Goal: Task Accomplishment & Management: Complete application form

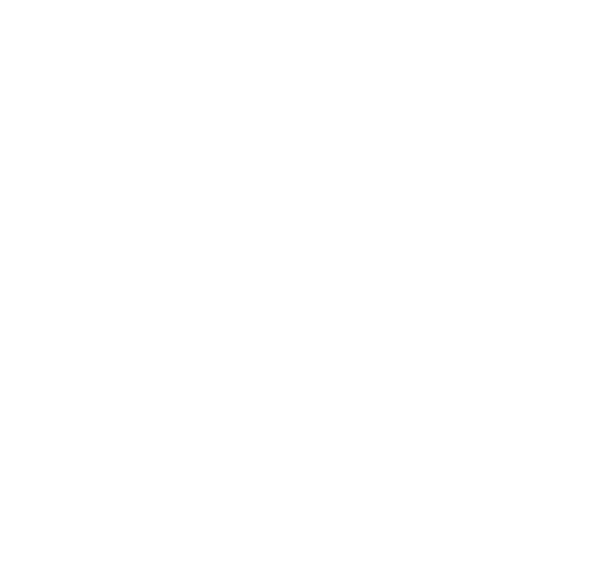
select select "MY"
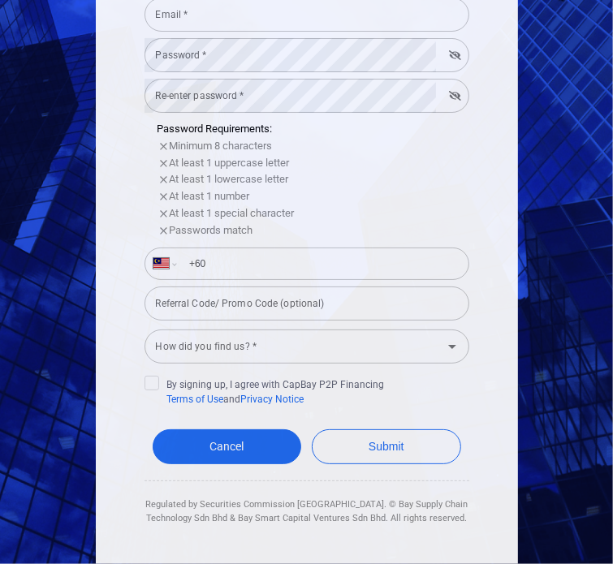
scroll to position [334, 0]
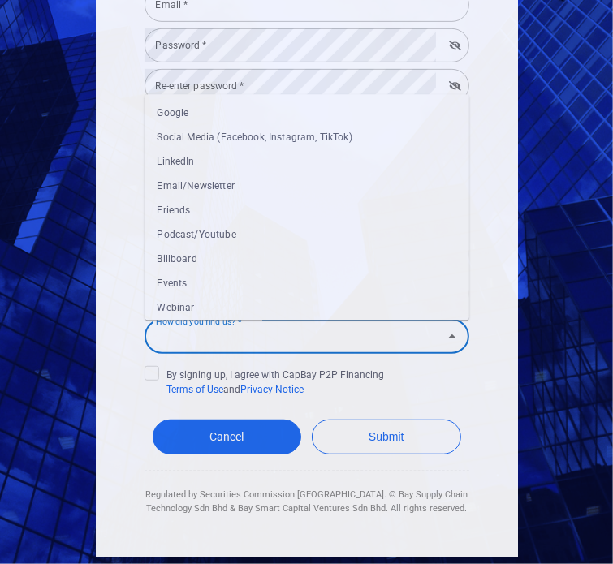
click at [364, 333] on input "How did you find us? *" at bounding box center [293, 336] width 288 height 30
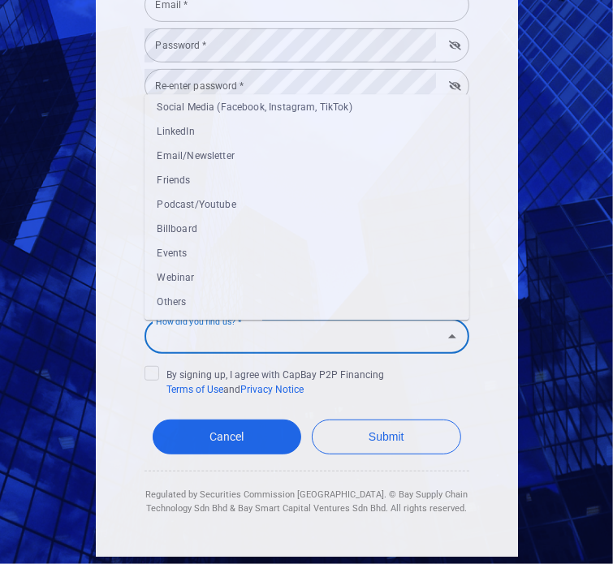
scroll to position [0, 0]
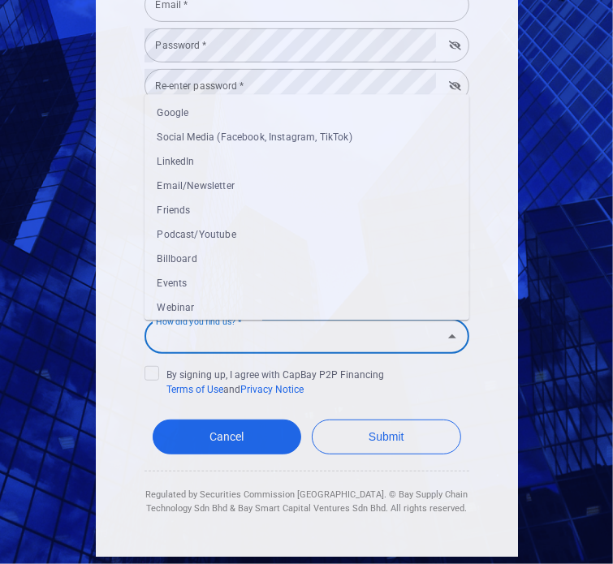
click at [246, 113] on li "Google" at bounding box center [306, 113] width 325 height 24
type input "Google"
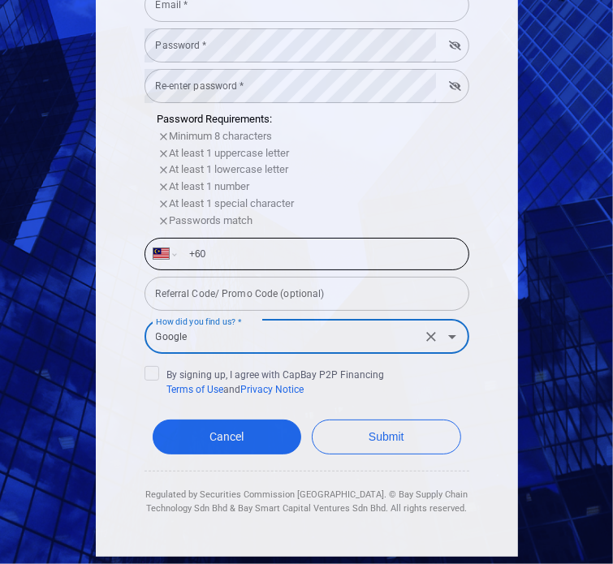
click at [244, 259] on input "+60" at bounding box center [319, 254] width 281 height 26
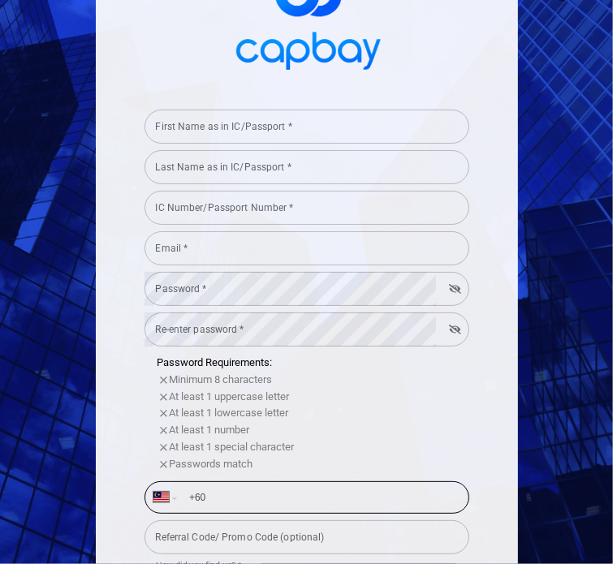
scroll to position [10, 0]
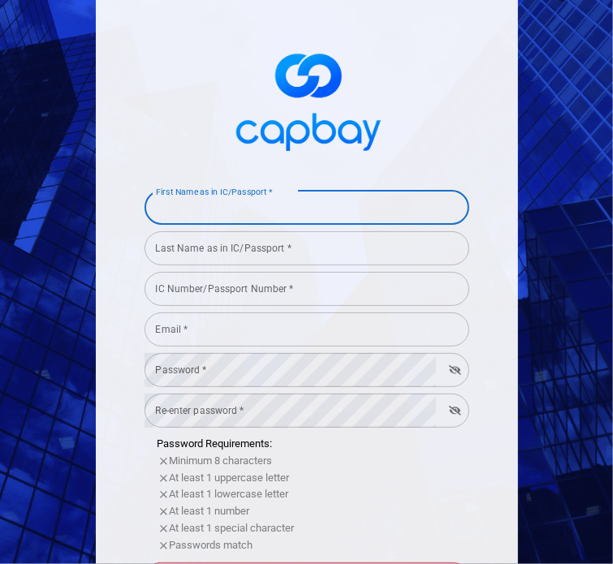
click at [256, 211] on input "First Name as in IC/Passport *" at bounding box center [306, 208] width 325 height 34
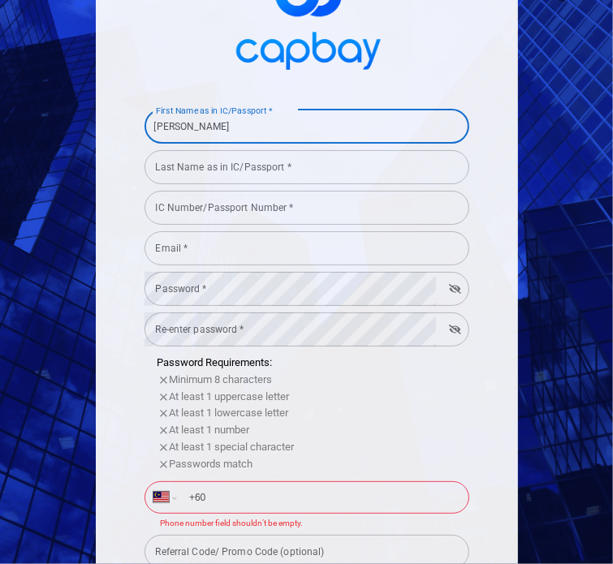
scroll to position [172, 0]
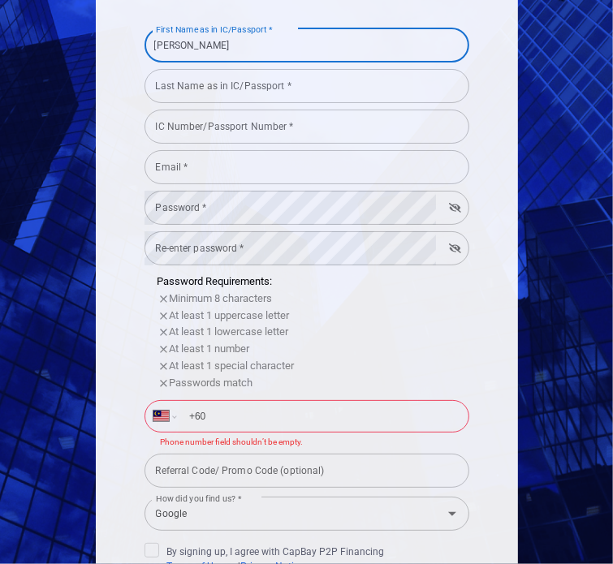
click at [250, 86] on input "Last Name as in IC/Passport *" at bounding box center [306, 86] width 325 height 34
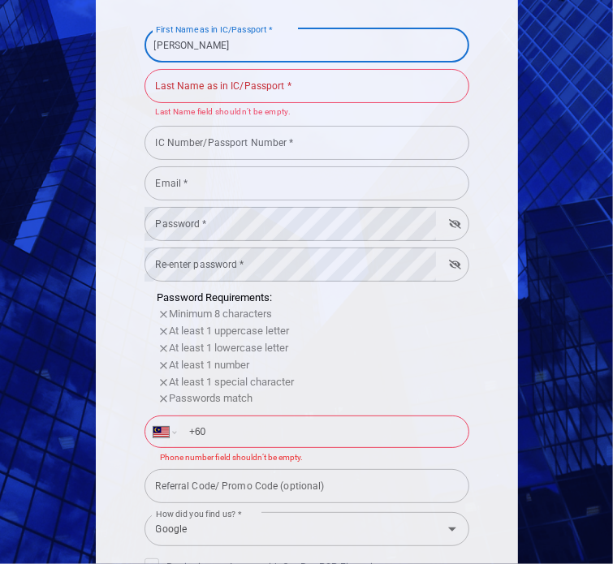
drag, startPoint x: 240, startPoint y: 45, endPoint x: 166, endPoint y: 49, distance: 74.7
click at [166, 49] on input "[PERSON_NAME]" at bounding box center [306, 45] width 325 height 34
type input "TEA"
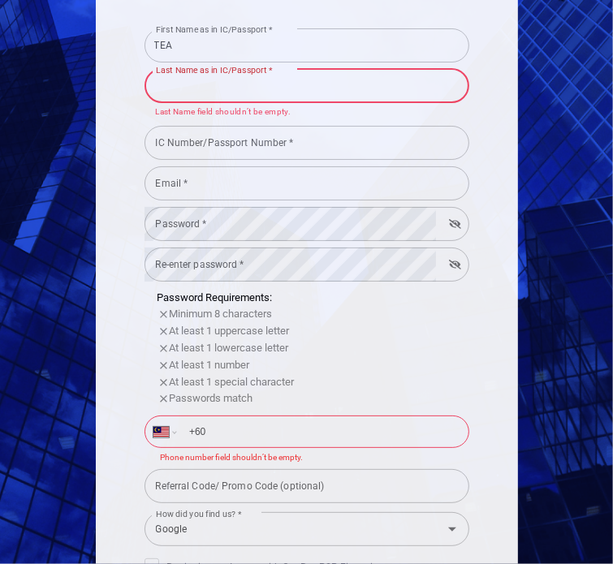
click at [172, 75] on div "Last Name as in IC/Passport * Last Name as in IC/Passport * Last Name field sho…" at bounding box center [306, 93] width 325 height 53
paste input "[PERSON_NAME]"
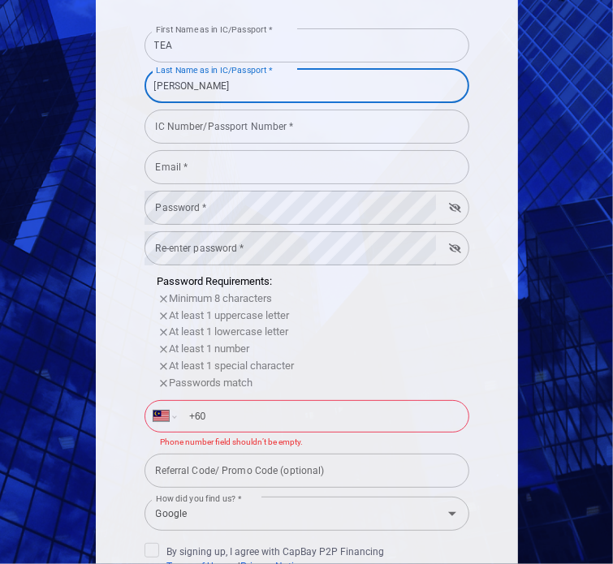
click at [155, 88] on input "[PERSON_NAME]" at bounding box center [306, 86] width 325 height 34
click at [153, 85] on input "[PERSON_NAME]" at bounding box center [306, 86] width 325 height 34
type input "[PERSON_NAME]"
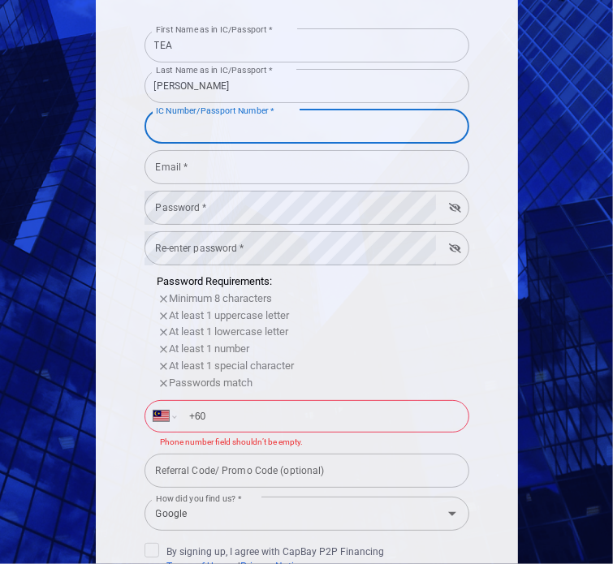
click at [190, 130] on input "IC Number/Passport Number *" at bounding box center [306, 127] width 325 height 34
type input "960918016240"
click at [322, 156] on input "Email *" at bounding box center [306, 167] width 325 height 34
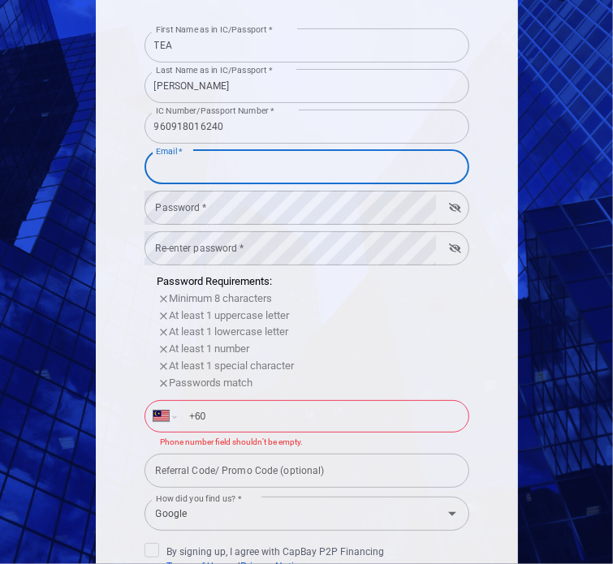
type input "[EMAIL_ADDRESS][DOMAIN_NAME]"
select select "SG"
type input "+65"
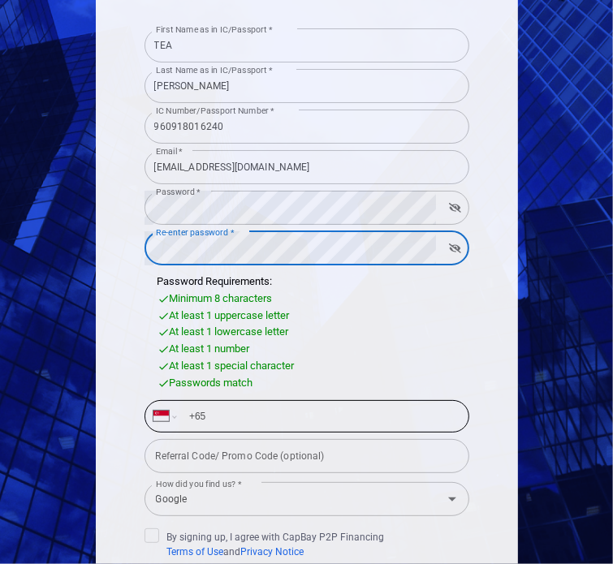
click at [280, 415] on input "+65" at bounding box center [319, 416] width 281 height 26
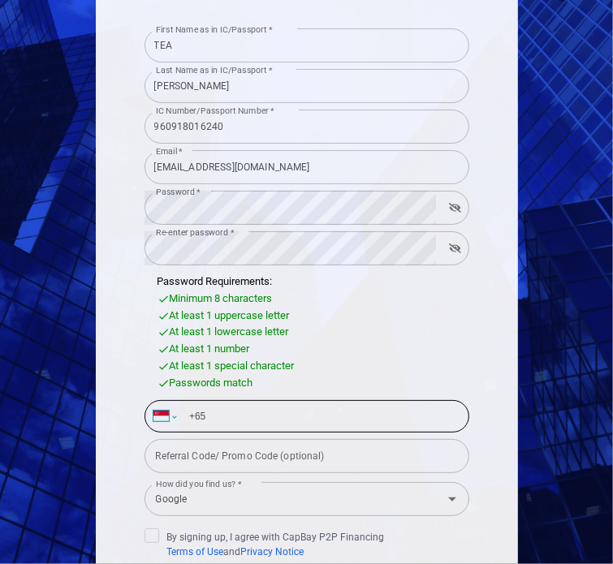
click at [153, 418] on select "International [GEOGRAPHIC_DATA] [GEOGRAPHIC_DATA] [GEOGRAPHIC_DATA] [GEOGRAPHIC…" at bounding box center [164, 416] width 23 height 31
click at [155, 415] on select "International [GEOGRAPHIC_DATA] [GEOGRAPHIC_DATA] [GEOGRAPHIC_DATA] [GEOGRAPHIC…" at bounding box center [164, 416] width 23 height 31
click at [226, 415] on input "+65" at bounding box center [319, 416] width 281 height 26
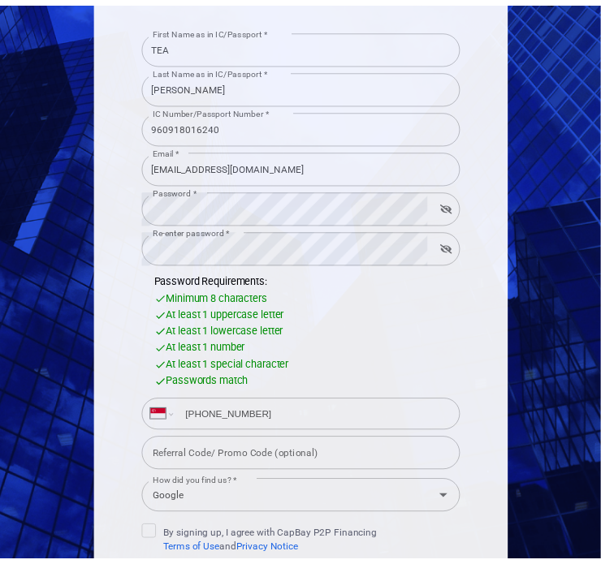
scroll to position [334, 0]
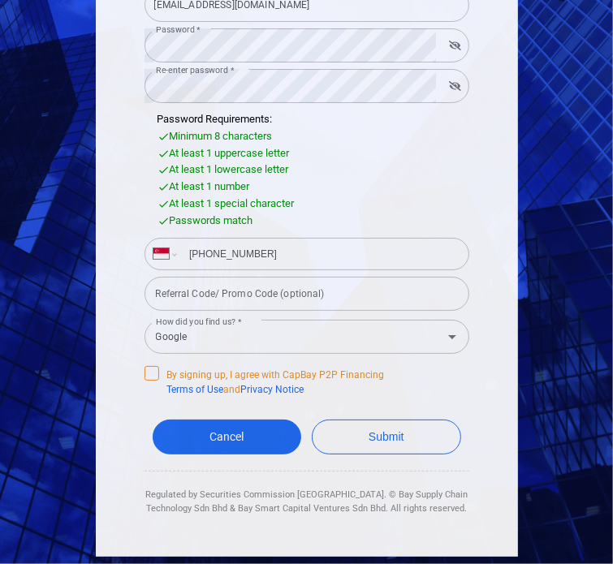
type input "[PHONE_NUMBER]"
click at [145, 377] on icon at bounding box center [151, 371] width 13 height 13
click at [0, 0] on input "By signing up, I agree with CapBay P2P Financing Terms of Use and Privacy Notice" at bounding box center [0, 0] width 0 height 0
click at [145, 368] on icon at bounding box center [151, 371] width 13 height 13
click at [0, 0] on input "By signing up, I agree with CapBay P2P Financing Terms of Use and Privacy Notice" at bounding box center [0, 0] width 0 height 0
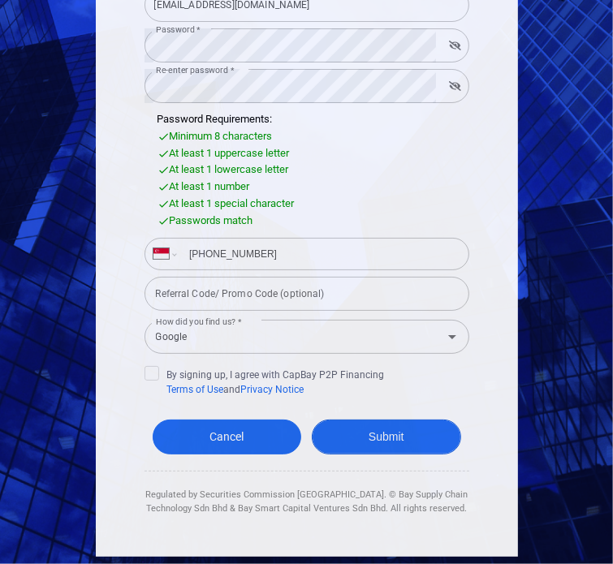
click at [365, 434] on button "Submit" at bounding box center [386, 437] width 149 height 35
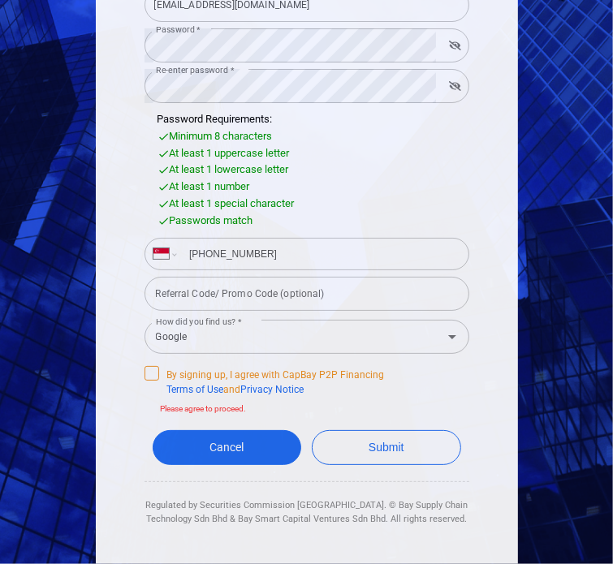
click at [153, 376] on span "By signing up, I agree with CapBay P2P Financing Terms of Use and Privacy Notice" at bounding box center [264, 381] width 240 height 31
click at [0, 0] on input "By signing up, I agree with CapBay P2P Financing Terms of Use and Privacy Notice" at bounding box center [0, 0] width 0 height 0
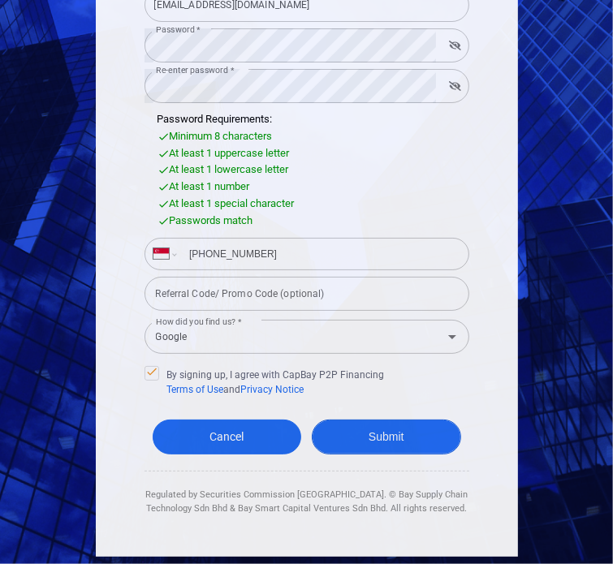
click at [360, 434] on button "Submit" at bounding box center [386, 437] width 149 height 35
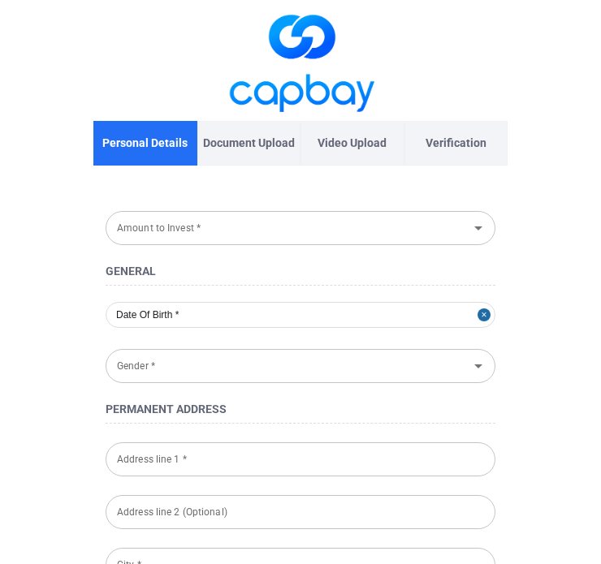
type input "[DATE]"
type input "[DEMOGRAPHIC_DATA]"
type input "960918-01-6240"
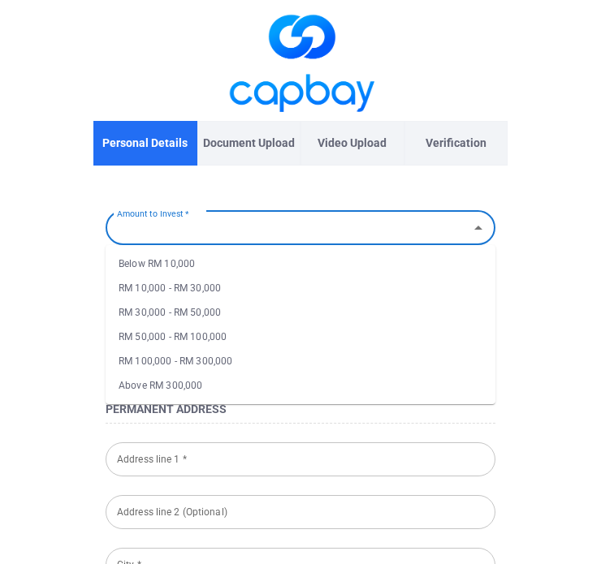
click at [140, 224] on div "Amount to Invest * Amount to Invest *" at bounding box center [301, 227] width 390 height 37
click at [143, 356] on li "RM 100,000 - RM 300,000" at bounding box center [301, 361] width 390 height 24
type input "RM 100,000 - RM 300,000"
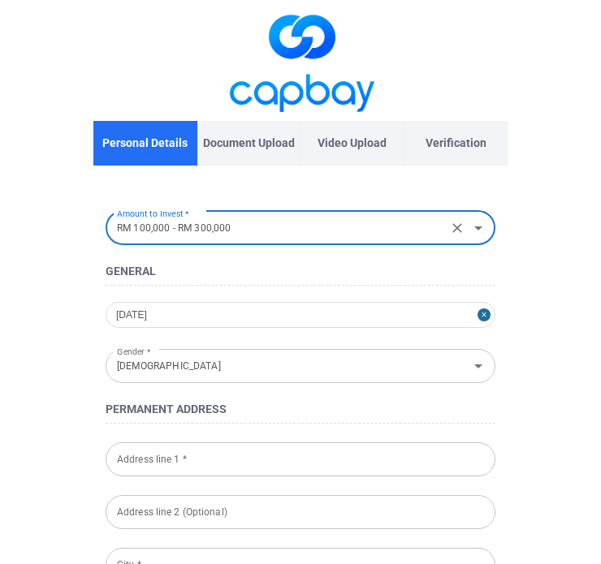
click at [219, 454] on input "Address line 1 *" at bounding box center [301, 459] width 390 height 34
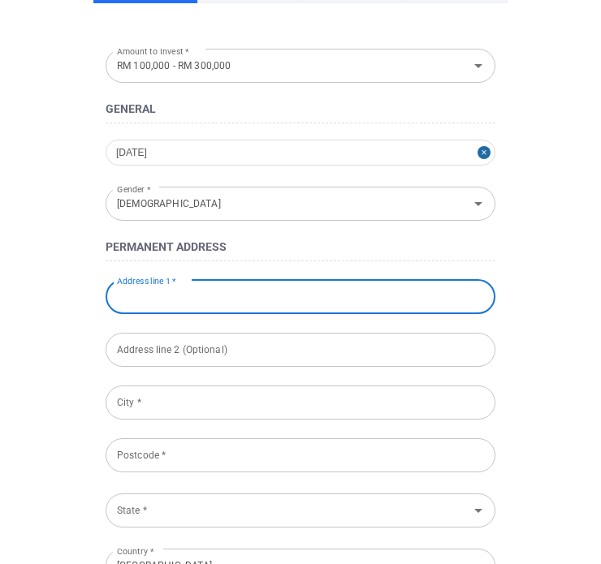
scroll to position [244, 0]
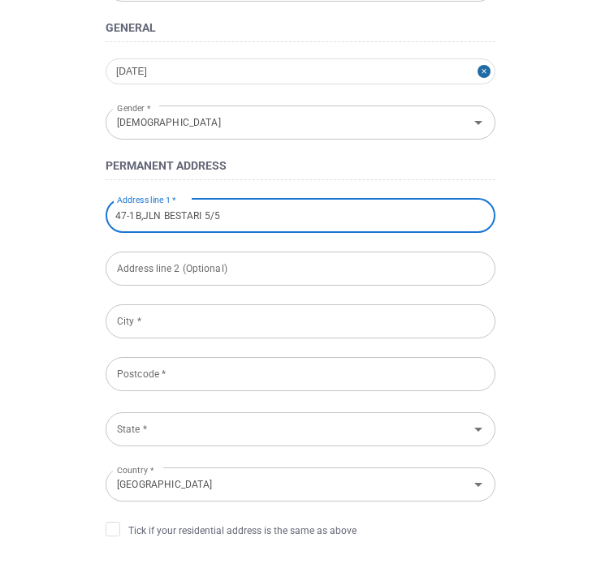
type input "47-1B,JLN BESTARI 5/5"
drag, startPoint x: 208, startPoint y: 265, endPoint x: 208, endPoint y: 256, distance: 9.7
click at [208, 265] on input "text" at bounding box center [301, 269] width 390 height 34
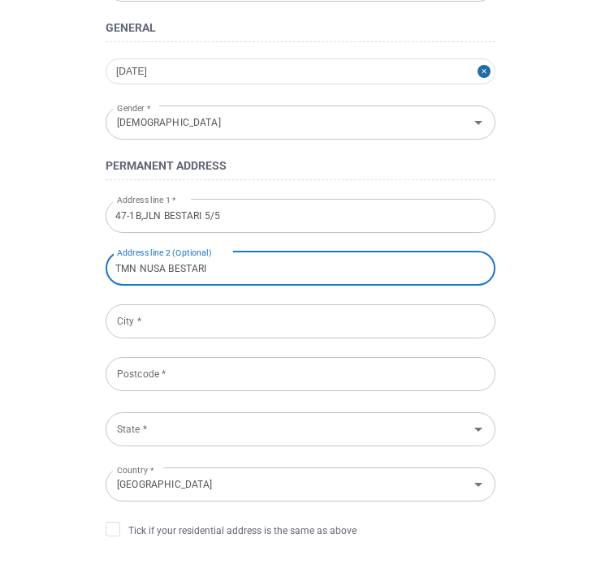
type input "TMN NUSA BESTARI"
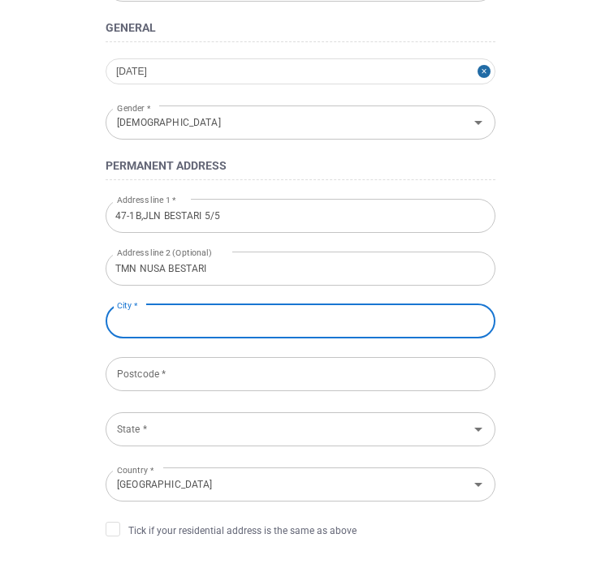
click at [207, 330] on input "City *" at bounding box center [301, 321] width 390 height 34
type input "JB"
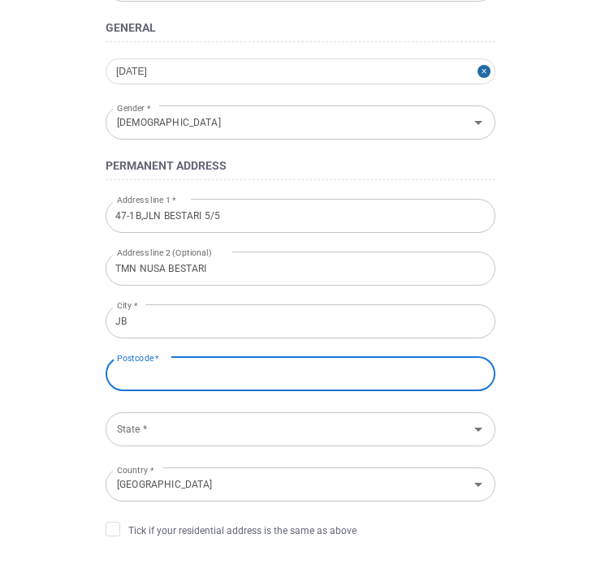
click at [149, 369] on input "Postcode *" at bounding box center [301, 374] width 390 height 34
type input "81300"
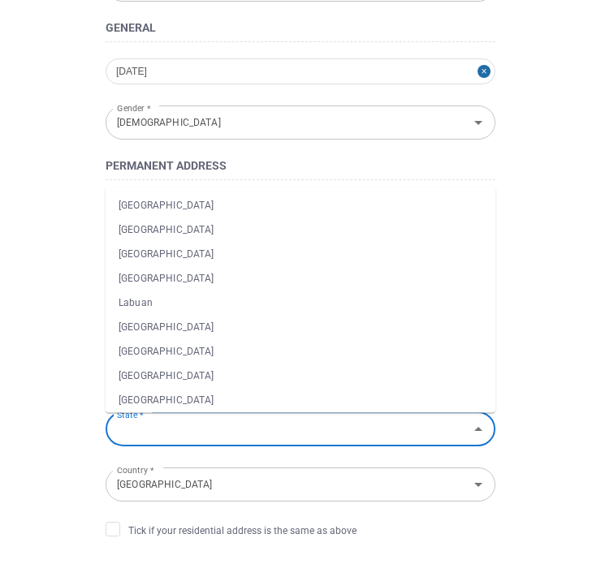
click at [182, 435] on input "State *" at bounding box center [286, 429] width 353 height 30
click at [187, 209] on li "[GEOGRAPHIC_DATA]" at bounding box center [301, 205] width 390 height 24
type input "[GEOGRAPHIC_DATA]"
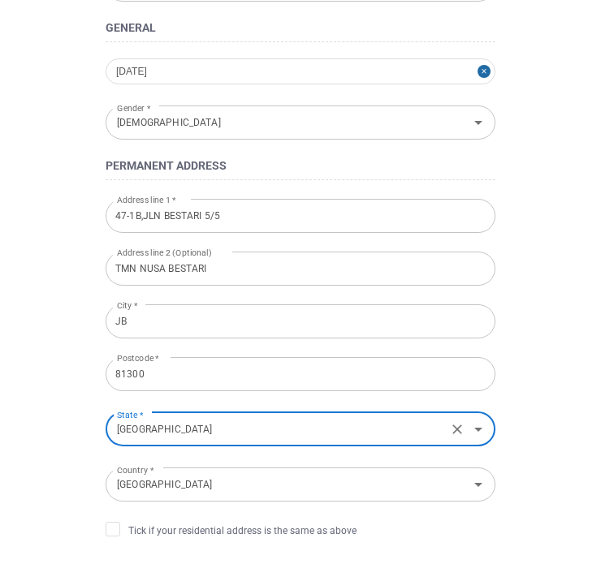
scroll to position [406, 0]
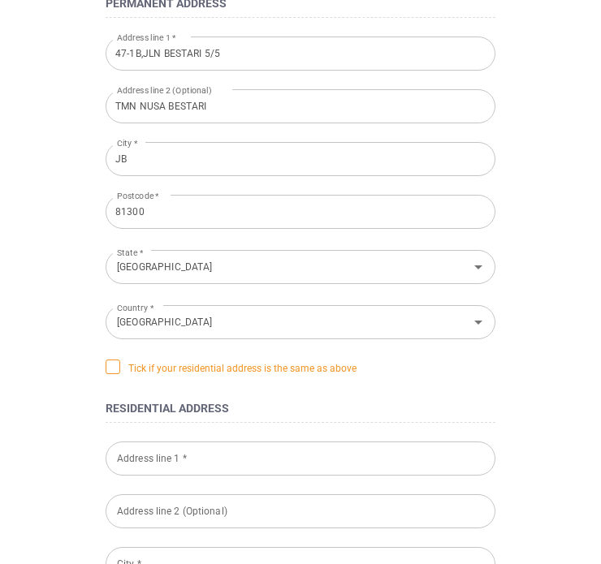
click at [111, 370] on icon at bounding box center [112, 366] width 13 height 13
click at [0, 0] on input "Tick if your residential address is the same as above" at bounding box center [0, 0] width 0 height 0
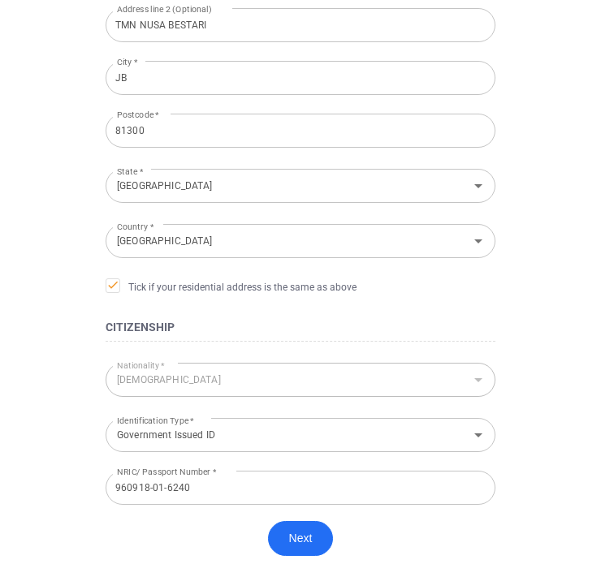
scroll to position [568, 0]
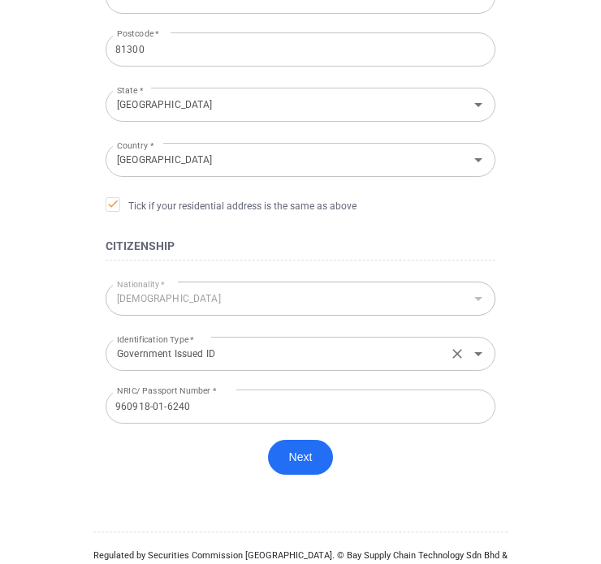
click at [263, 354] on input "Government Issued ID" at bounding box center [276, 353] width 332 height 30
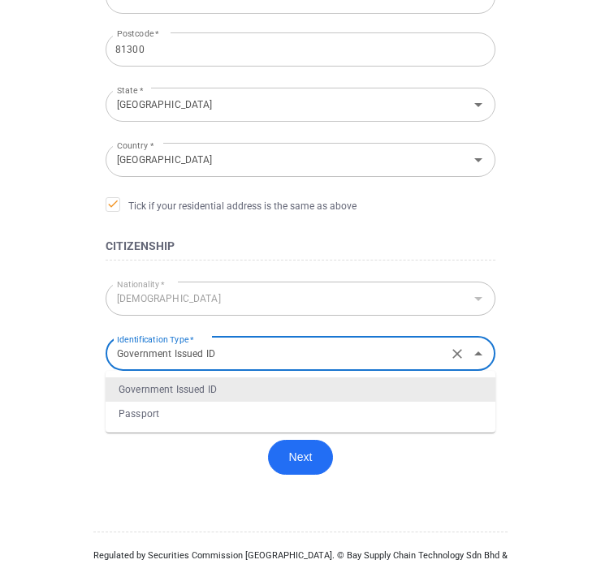
click at [263, 354] on input "Government Issued ID" at bounding box center [276, 353] width 332 height 30
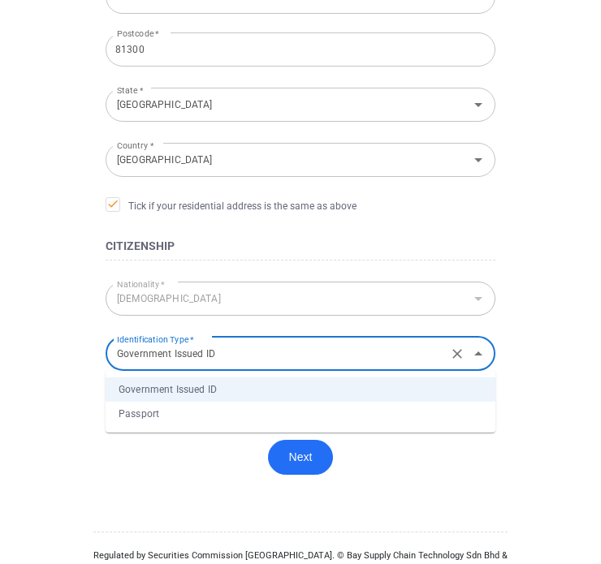
click at [192, 468] on div "Next" at bounding box center [301, 465] width 390 height 51
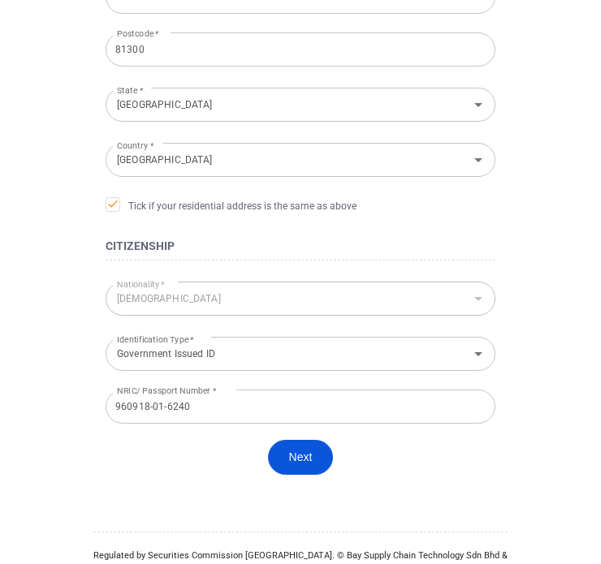
click at [307, 457] on button "Next" at bounding box center [301, 457] width 66 height 35
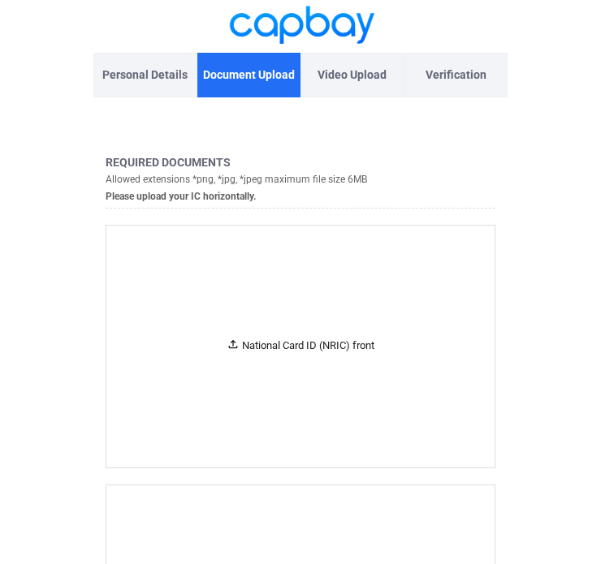
scroll to position [393, 0]
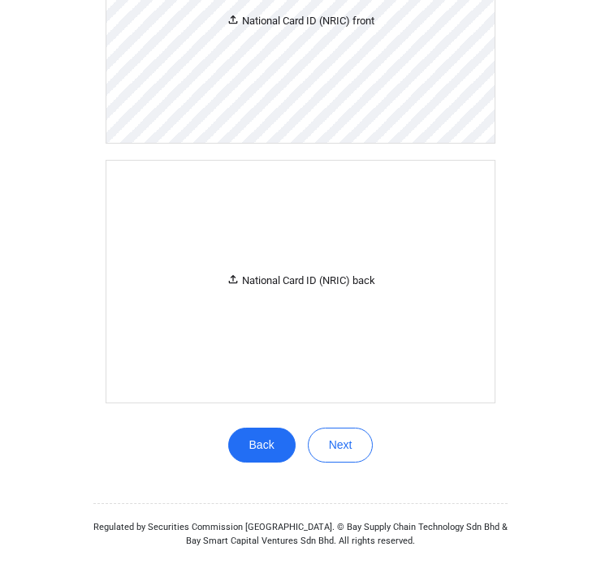
click at [278, 83] on div "National Card ID (NRIC) front" at bounding box center [300, 22] width 388 height 242
drag, startPoint x: 278, startPoint y: 83, endPoint x: 292, endPoint y: 27, distance: 57.9
click at [292, 27] on div "National Card ID (NRIC) front" at bounding box center [300, 21] width 148 height 17
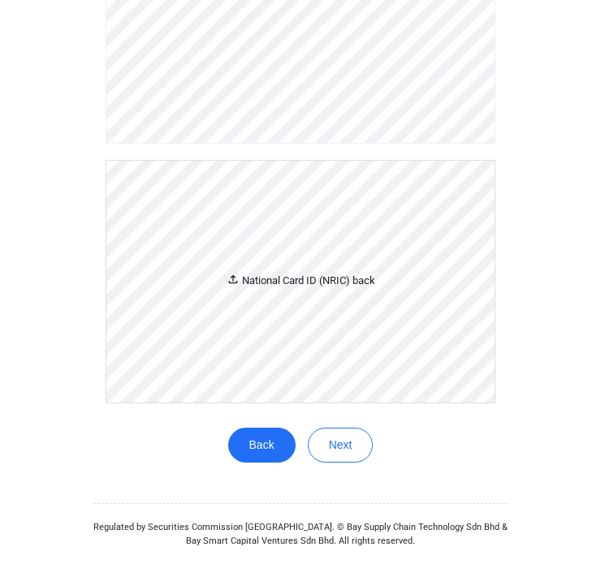
click at [282, 290] on div "National Card ID (NRIC) back" at bounding box center [300, 281] width 149 height 17
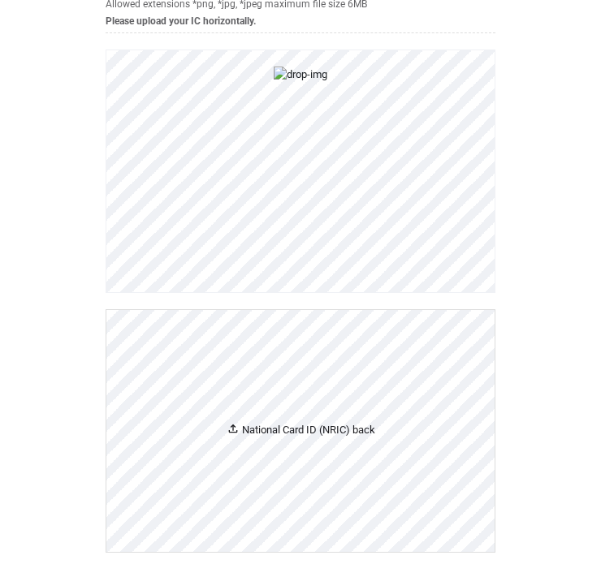
scroll to position [406, 0]
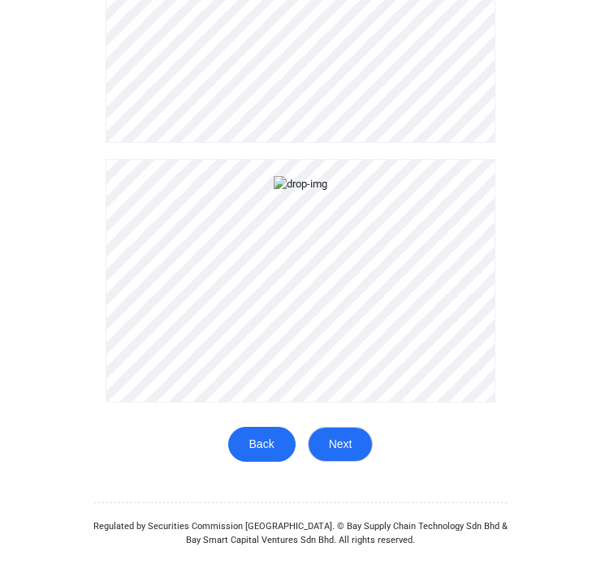
click at [351, 451] on button "Next" at bounding box center [341, 444] width 66 height 35
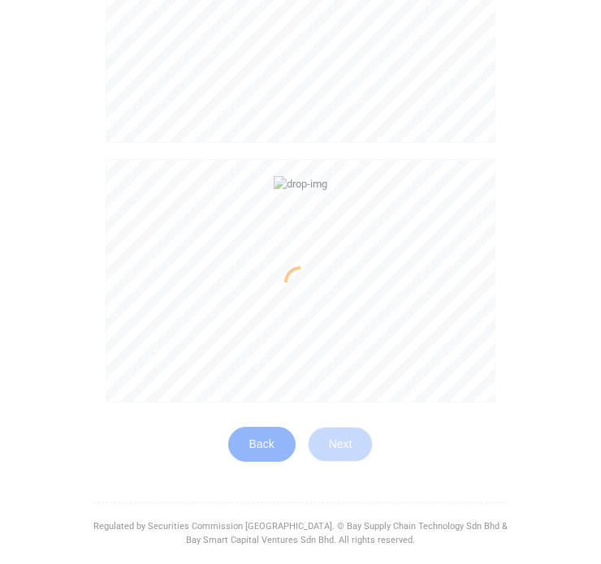
scroll to position [416, 0]
click at [548, 334] on div at bounding box center [300, 282] width 601 height 564
click at [542, 364] on div at bounding box center [300, 282] width 601 height 564
click at [565, 379] on div at bounding box center [300, 282] width 601 height 564
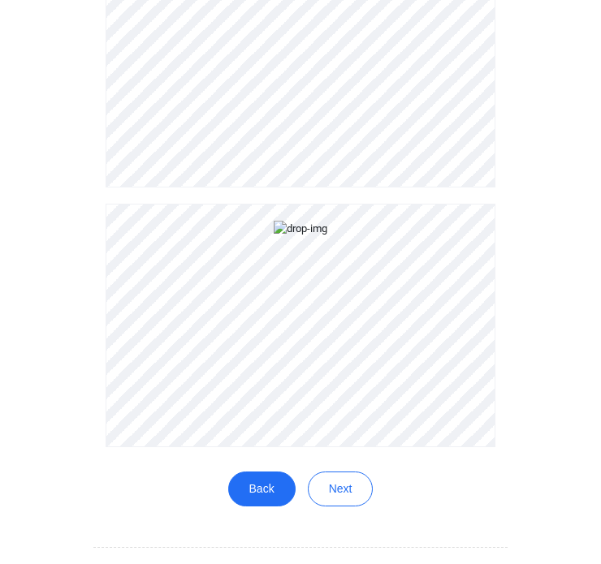
scroll to position [484, 0]
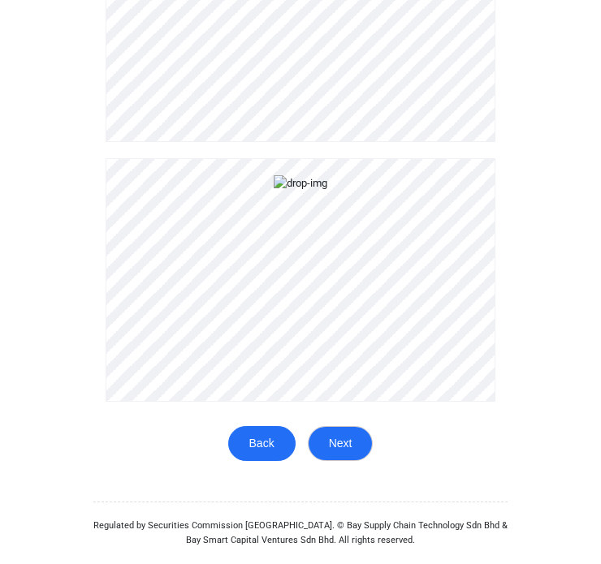
click at [367, 442] on button "Next" at bounding box center [341, 443] width 66 height 35
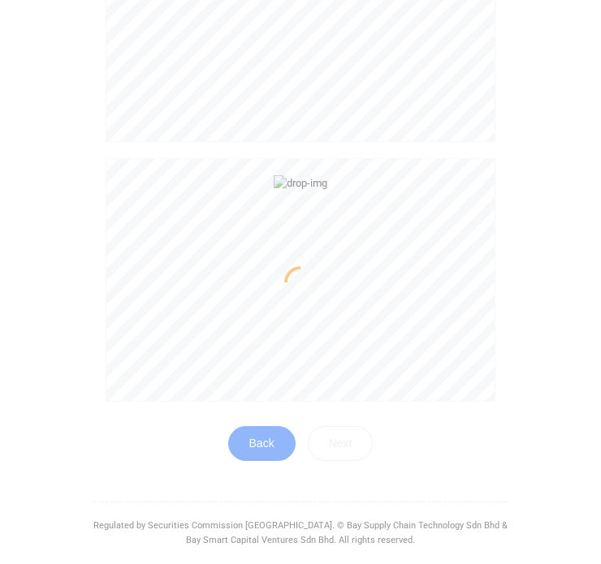
drag, startPoint x: 240, startPoint y: 434, endPoint x: 244, endPoint y: 367, distance: 67.4
click at [240, 433] on div at bounding box center [300, 282] width 601 height 564
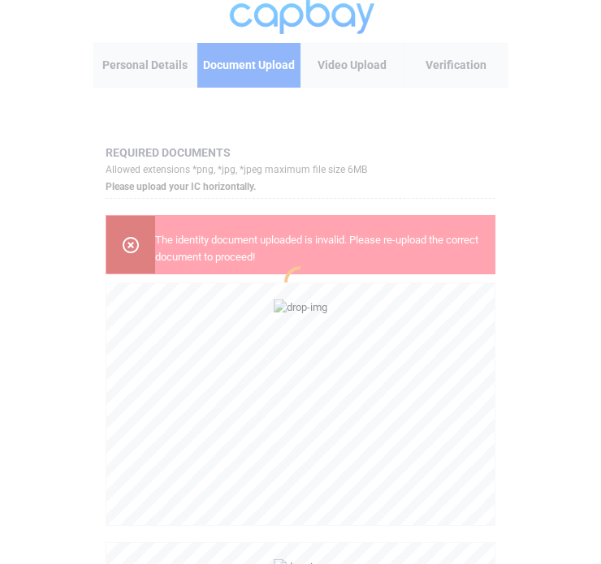
scroll to position [0, 0]
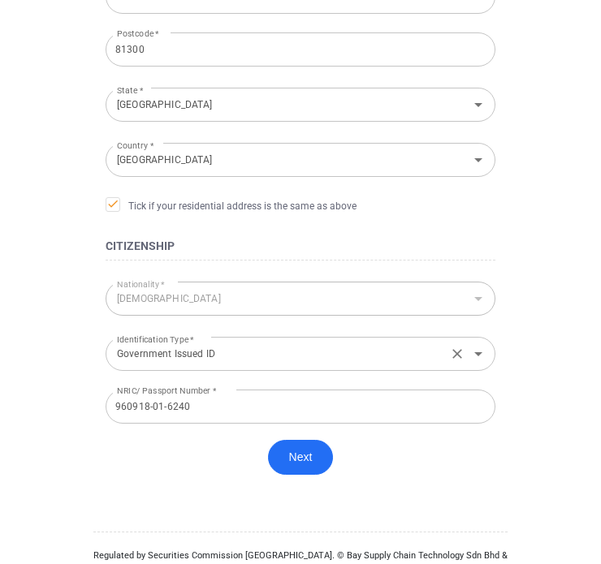
scroll to position [596, 0]
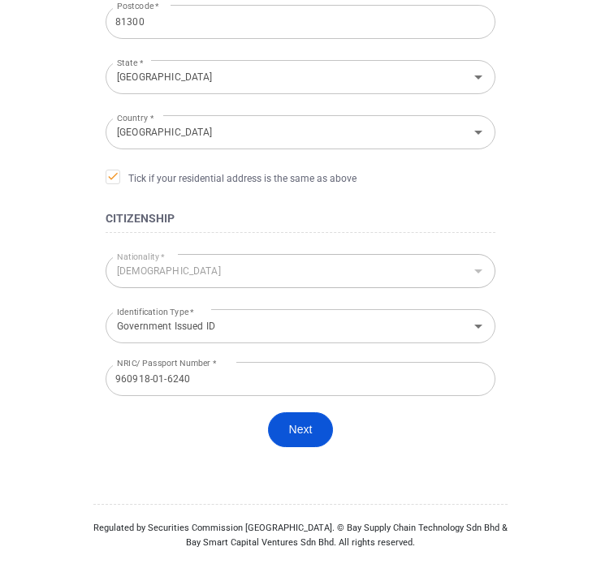
click at [297, 439] on button "Next" at bounding box center [301, 429] width 66 height 35
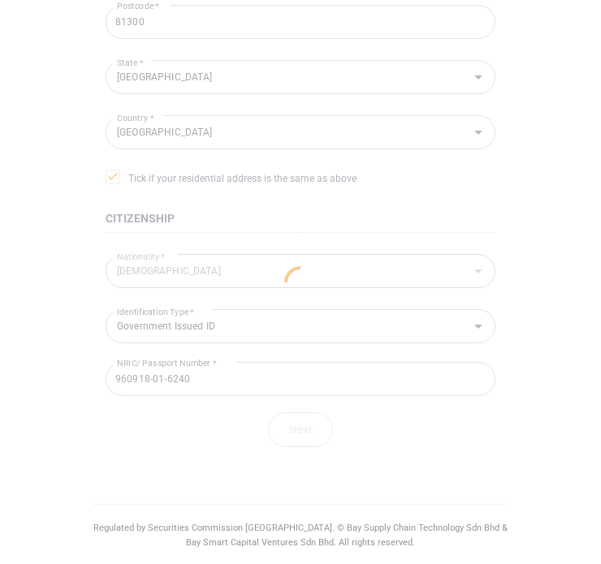
click at [332, 205] on div at bounding box center [300, 282] width 601 height 564
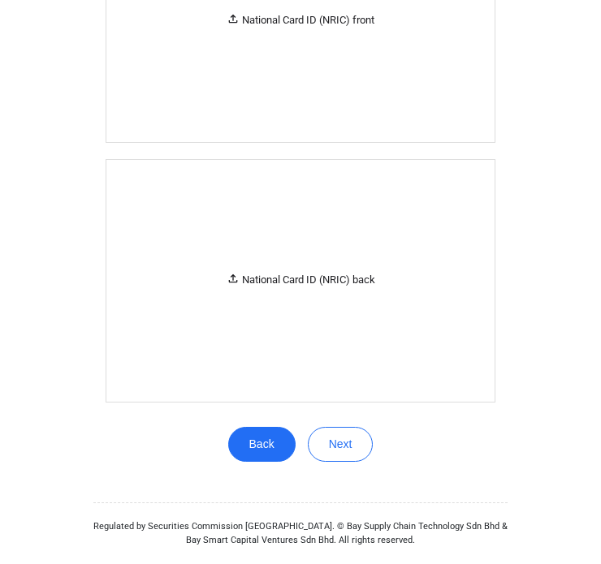
scroll to position [393, 0]
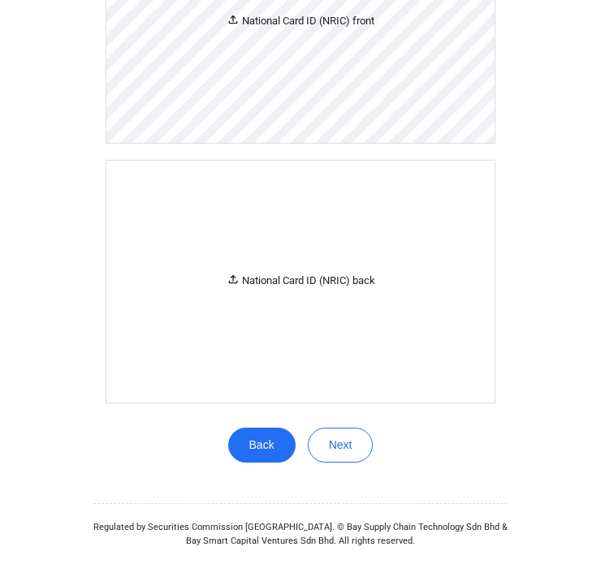
click at [344, 72] on div "National Card ID (NRIC) front" at bounding box center [300, 22] width 388 height 242
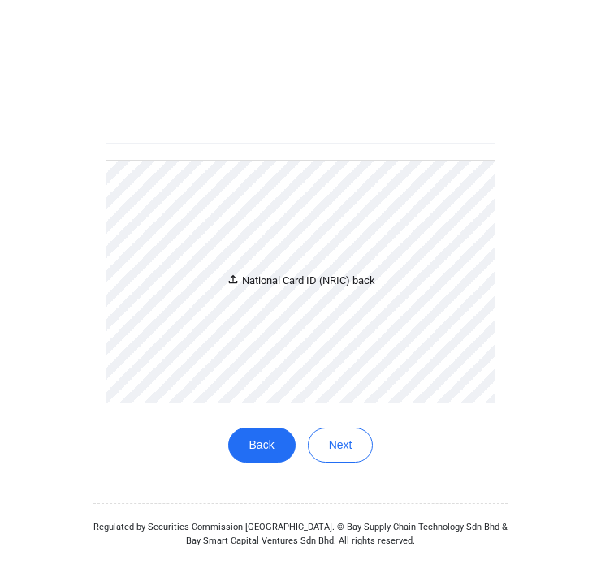
click at [359, 259] on div "National Card ID (NRIC) back" at bounding box center [300, 282] width 388 height 242
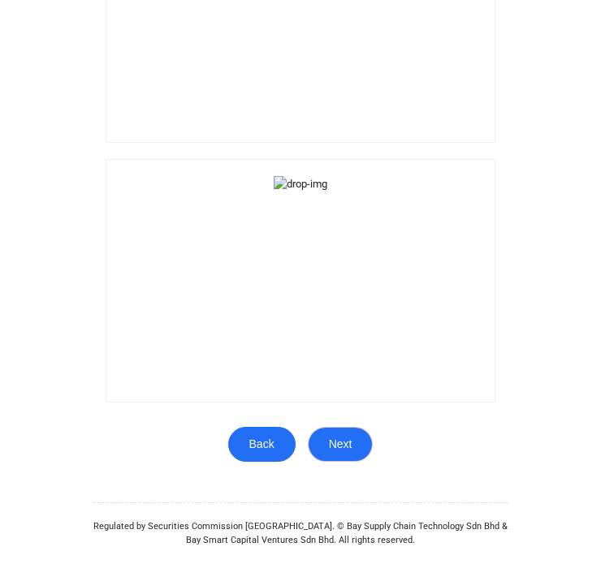
click at [343, 454] on button "Next" at bounding box center [341, 444] width 66 height 35
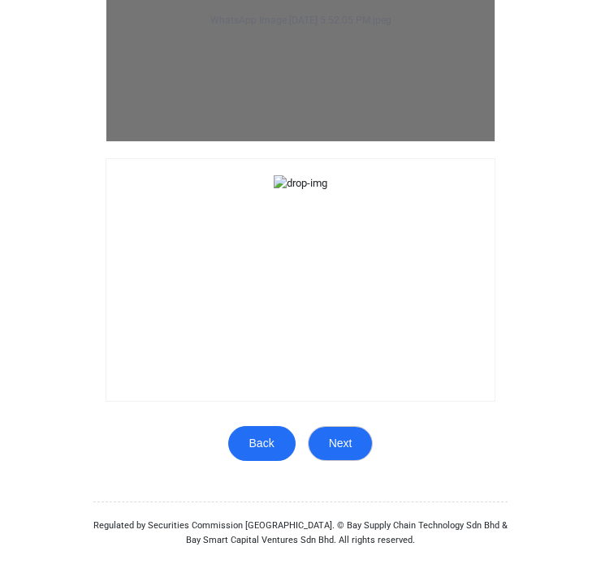
scroll to position [0, 0]
